Goal: Check status: Check status

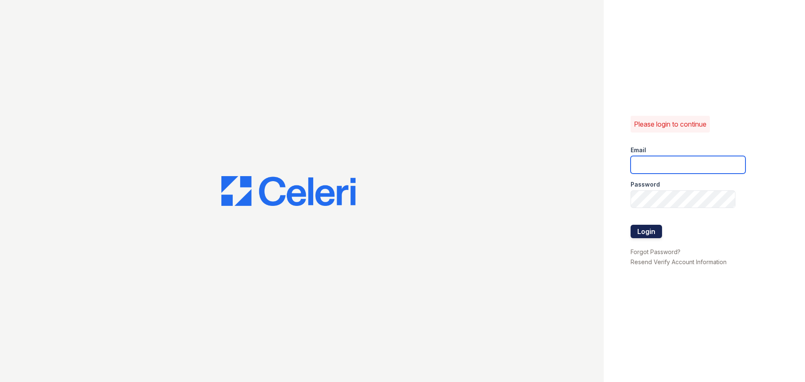
type input "arriveunionwharf@trinity-pm.com"
click at [650, 230] on button "Login" at bounding box center [646, 231] width 31 height 13
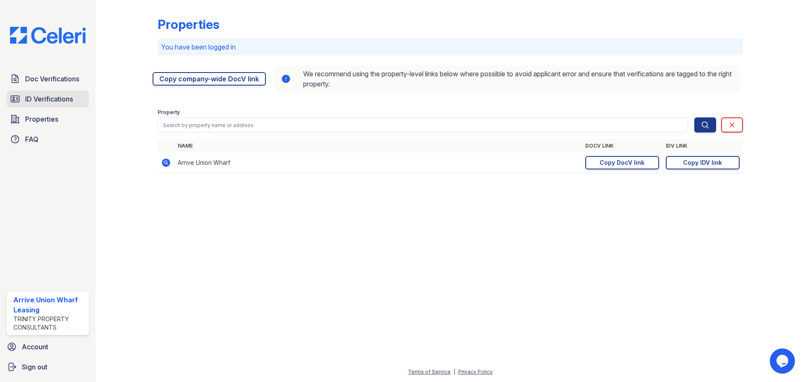
click at [54, 99] on span "ID Verifications" at bounding box center [49, 99] width 48 height 10
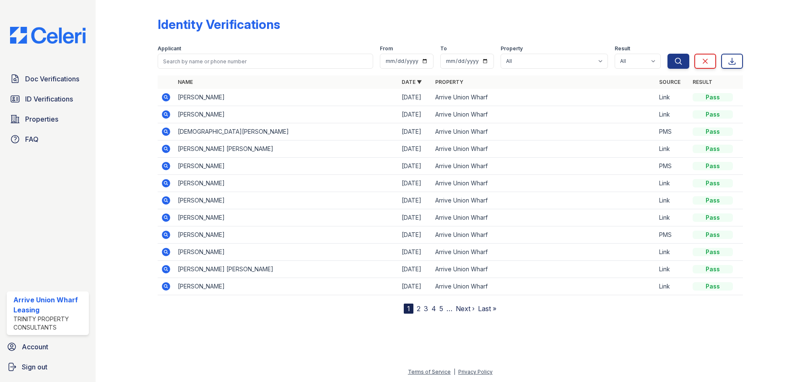
click at [163, 115] on icon at bounding box center [166, 114] width 8 height 8
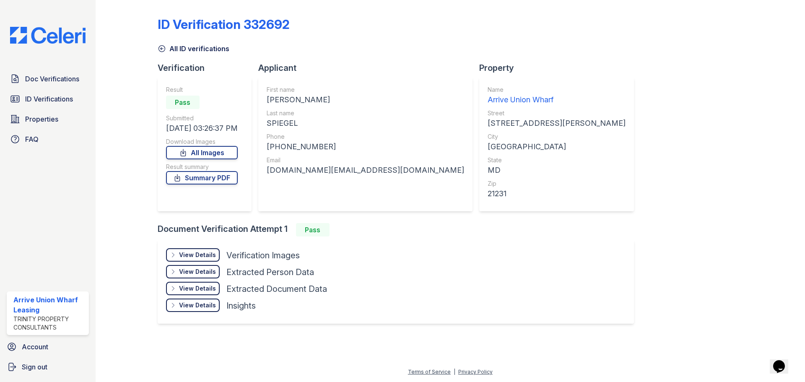
click at [185, 259] on div "View Details Details" at bounding box center [193, 254] width 54 height 13
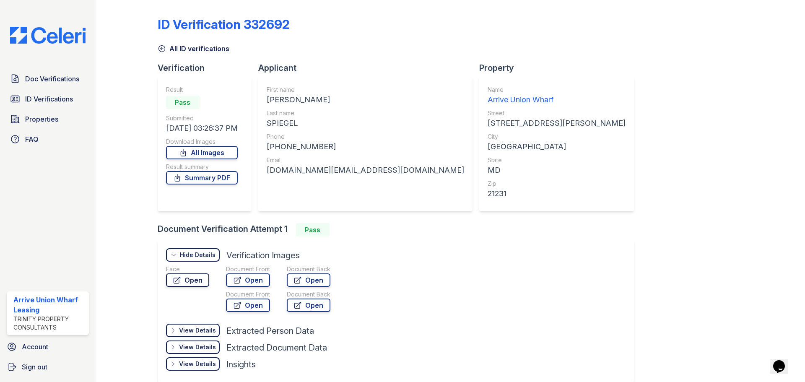
click at [183, 280] on link "Open" at bounding box center [187, 279] width 43 height 13
click at [41, 96] on span "ID Verifications" at bounding box center [49, 99] width 48 height 10
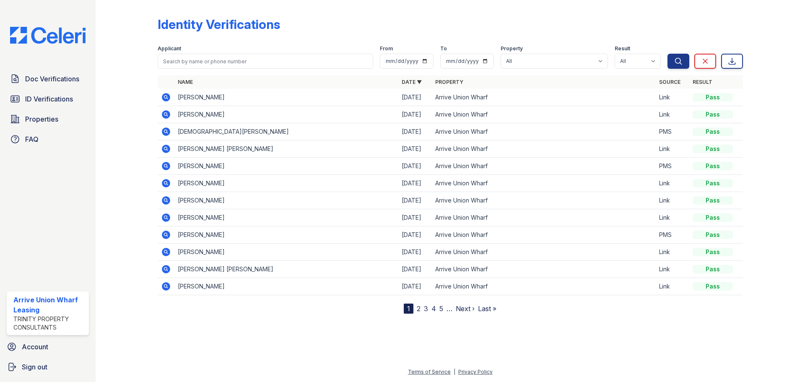
click at [167, 98] on icon at bounding box center [166, 97] width 10 height 10
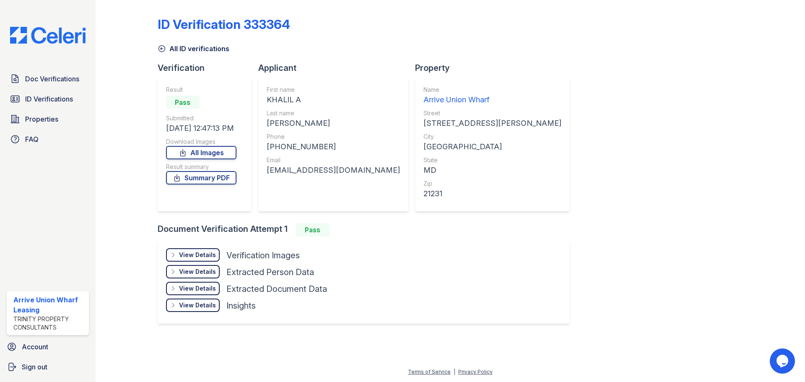
click at [202, 246] on div "View Details Details Hide Details Details Verification Images Face Open Documen…" at bounding box center [364, 282] width 412 height 84
click at [202, 253] on div "View Details" at bounding box center [197, 255] width 37 height 8
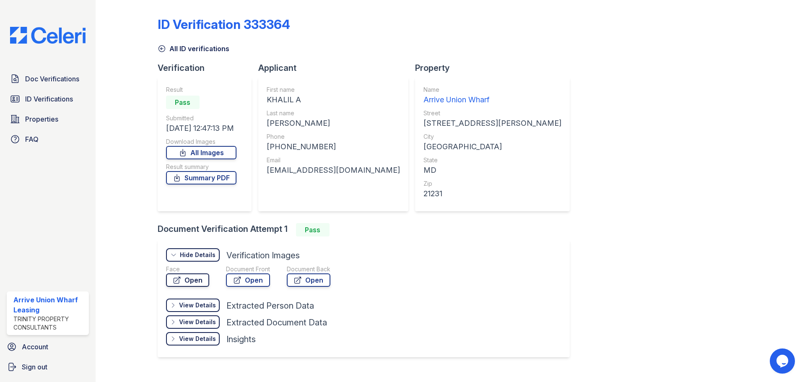
click at [191, 282] on link "Open" at bounding box center [187, 279] width 43 height 13
